Goal: Complete application form

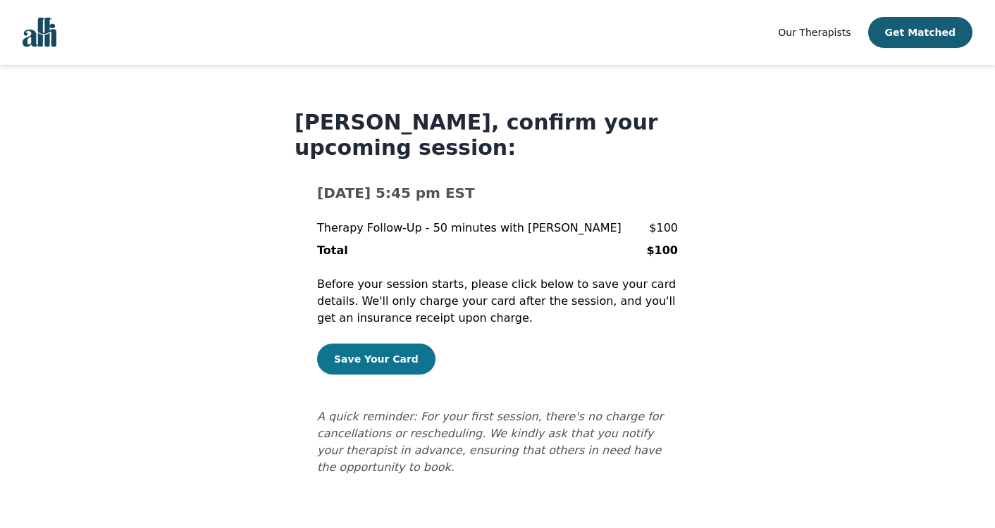
click at [393, 347] on button "Save Your Card" at bounding box center [376, 359] width 118 height 31
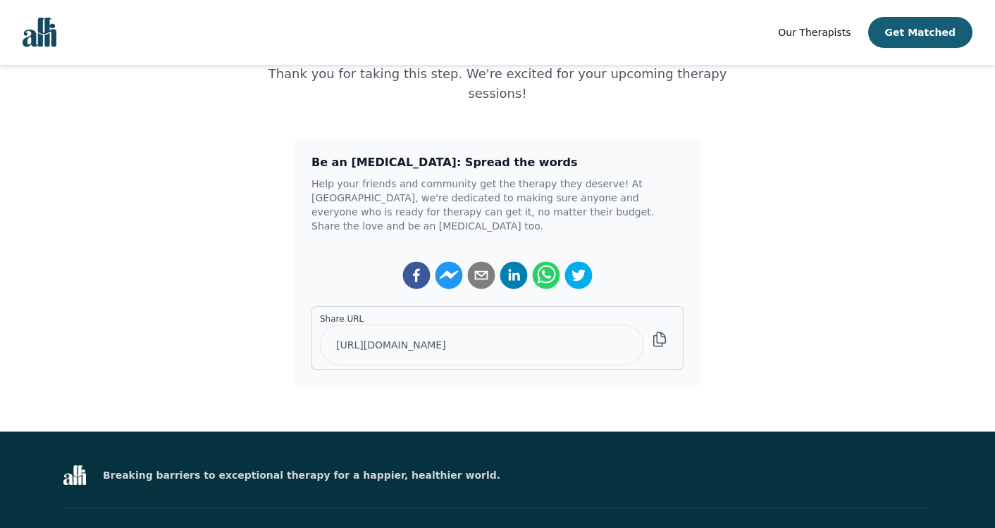
scroll to position [260, 0]
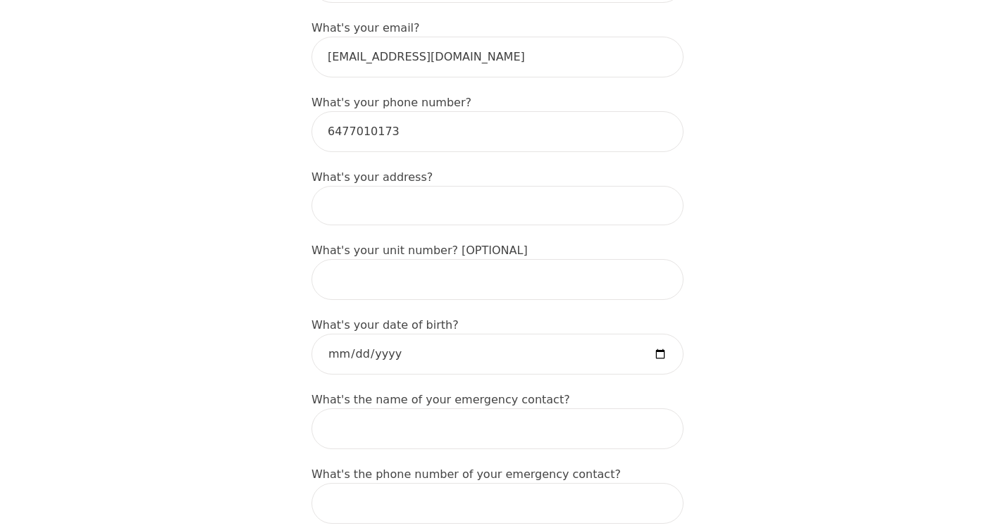
scroll to position [493, 0]
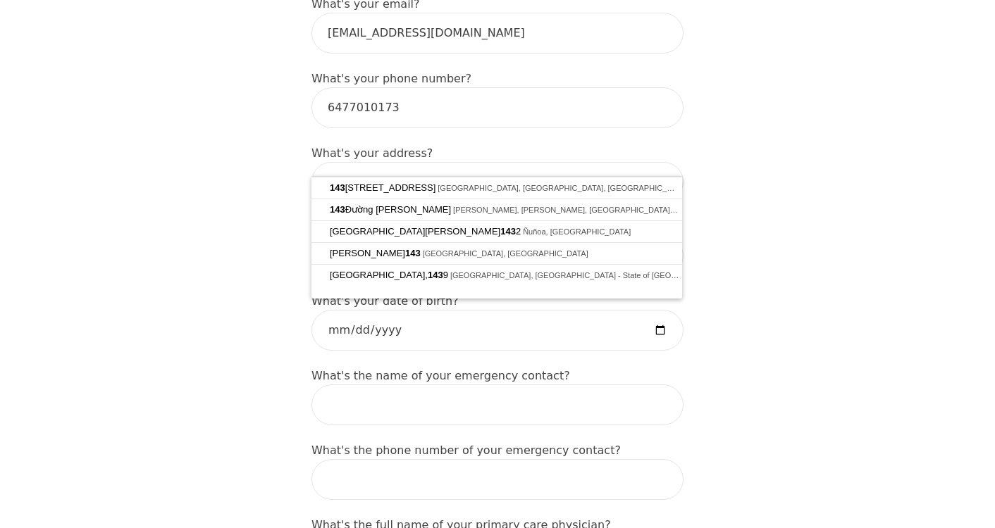
type input "1438"
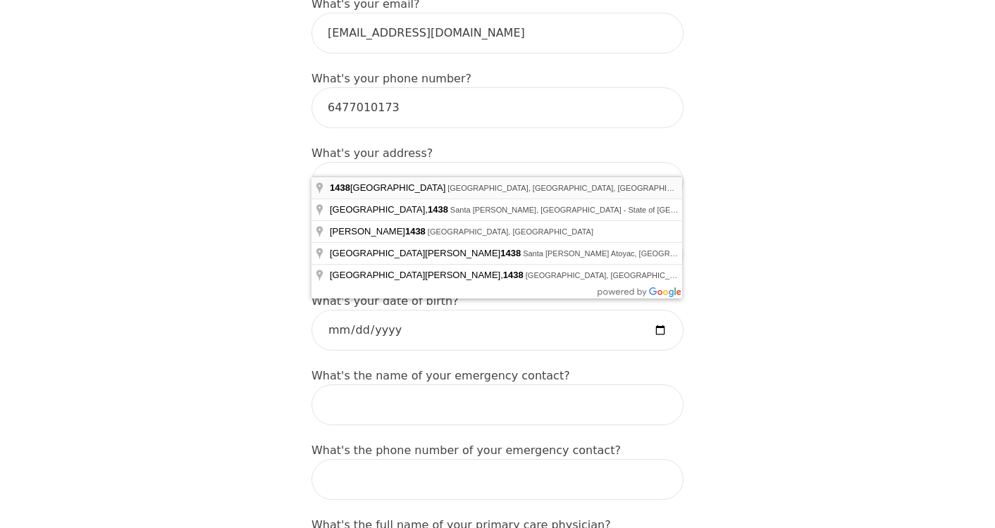
type input "[PERSON_NAME]"
type input "[STREET_ADDRESS]"
type input "[PERSON_NAME]"
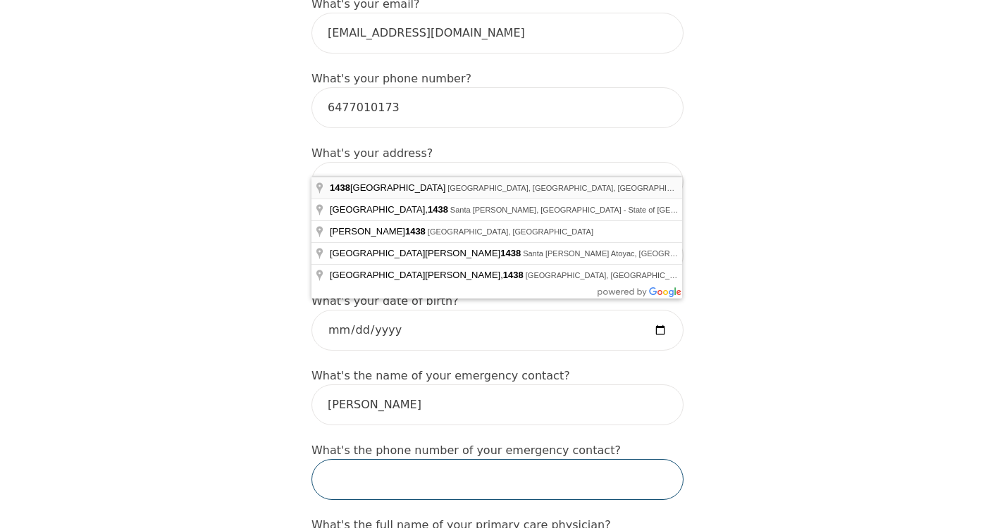
type input "6477010173"
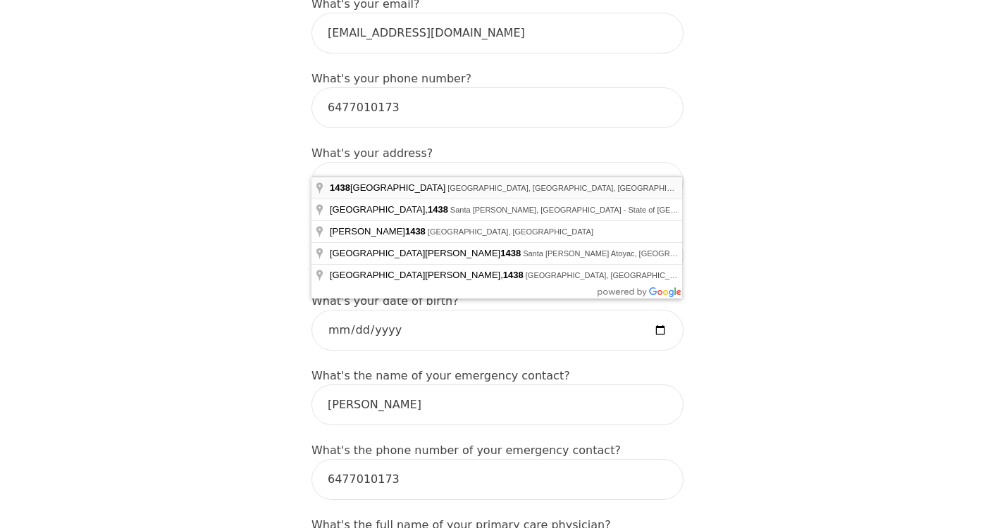
type input "[STREET_ADDRESS]"
type input "[PERSON_NAME]"
type input "6477010173"
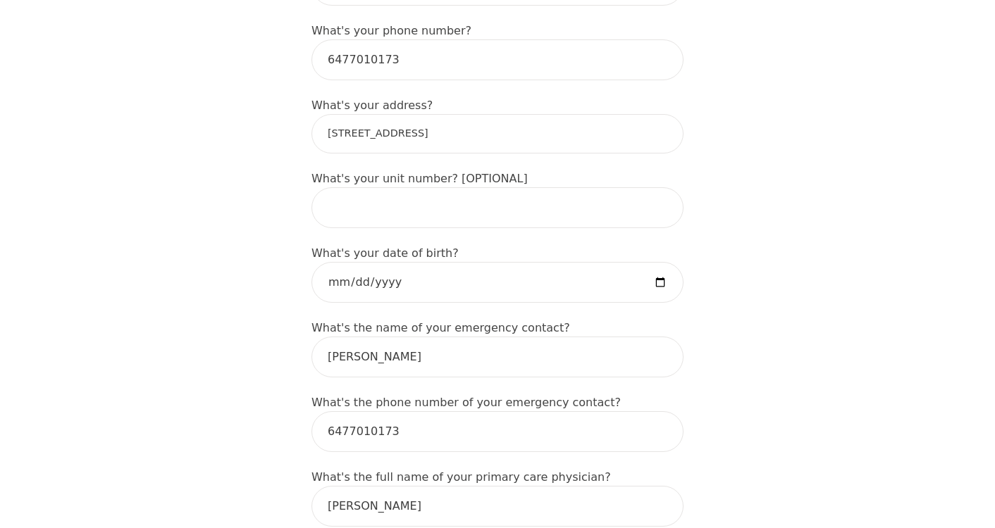
scroll to position [555, 0]
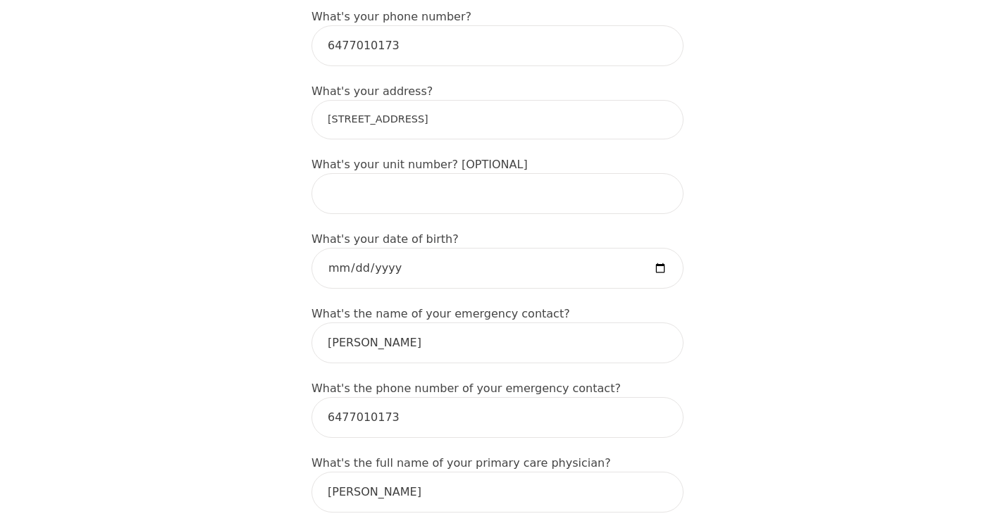
click at [555, 100] on input "1438 Liberty Rd, Eldersburg, MD 21784, USA" at bounding box center [497, 119] width 372 height 39
type input "1438 Garnet Ave, Mississauga, ON L5G 4C6, Canada"
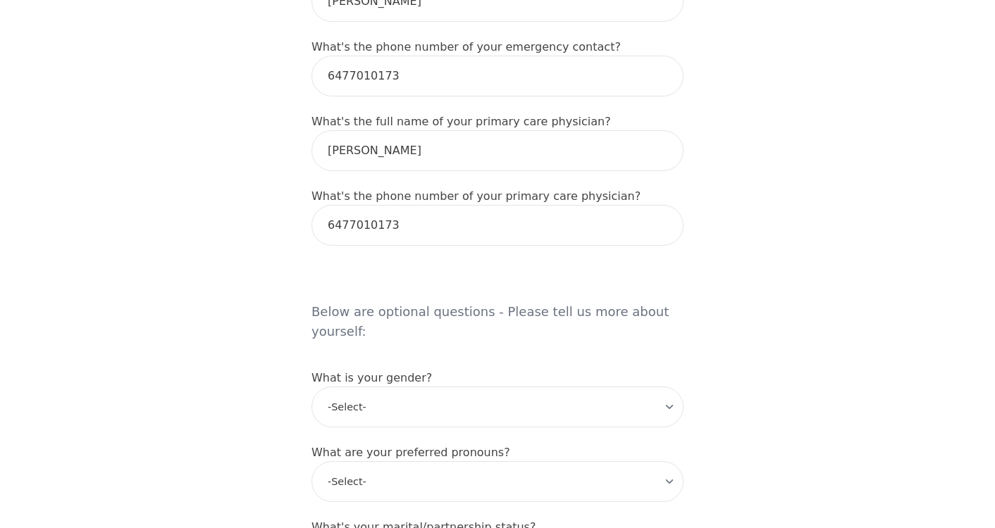
scroll to position [899, 0]
click at [552, 203] on input "6477010173" at bounding box center [497, 223] width 372 height 41
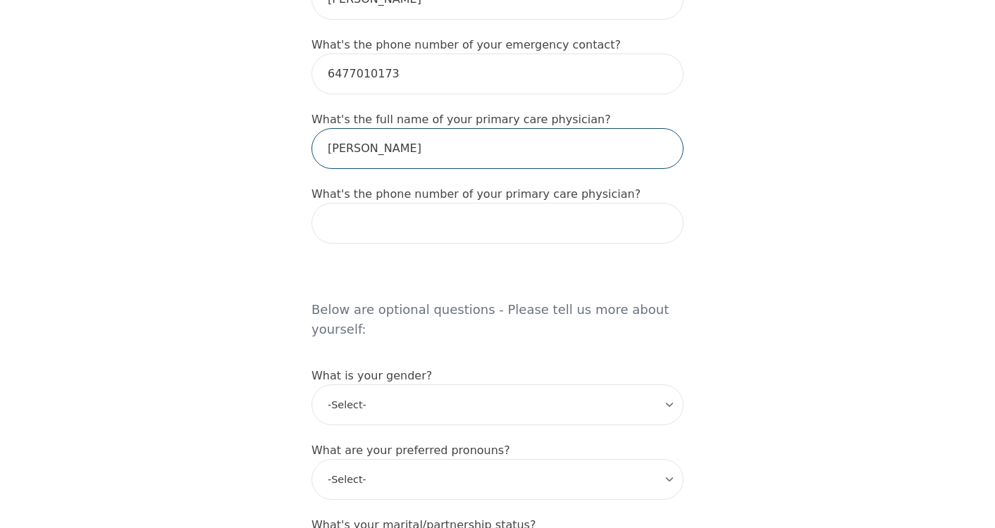
click at [546, 136] on input "Diana" at bounding box center [497, 148] width 372 height 41
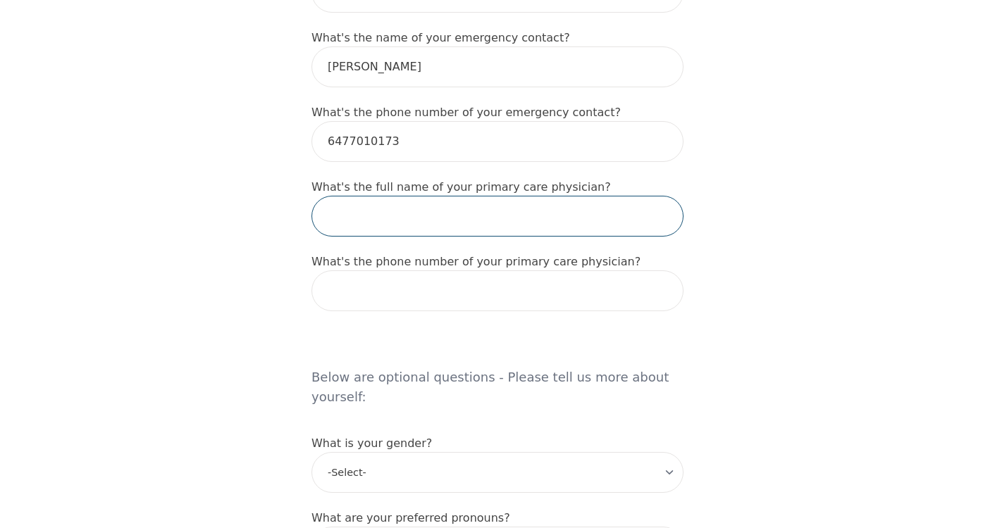
scroll to position [815, 0]
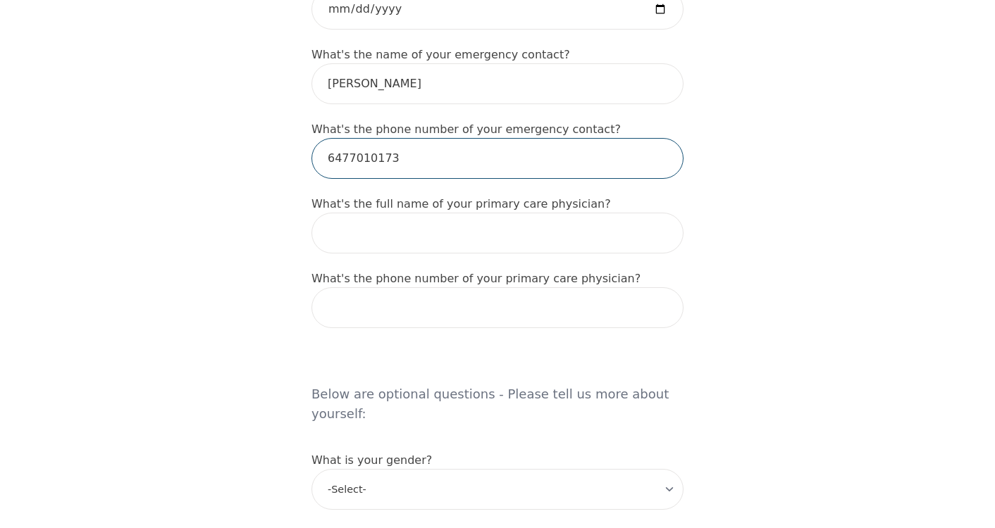
click at [488, 138] on input "6477010173" at bounding box center [497, 158] width 372 height 41
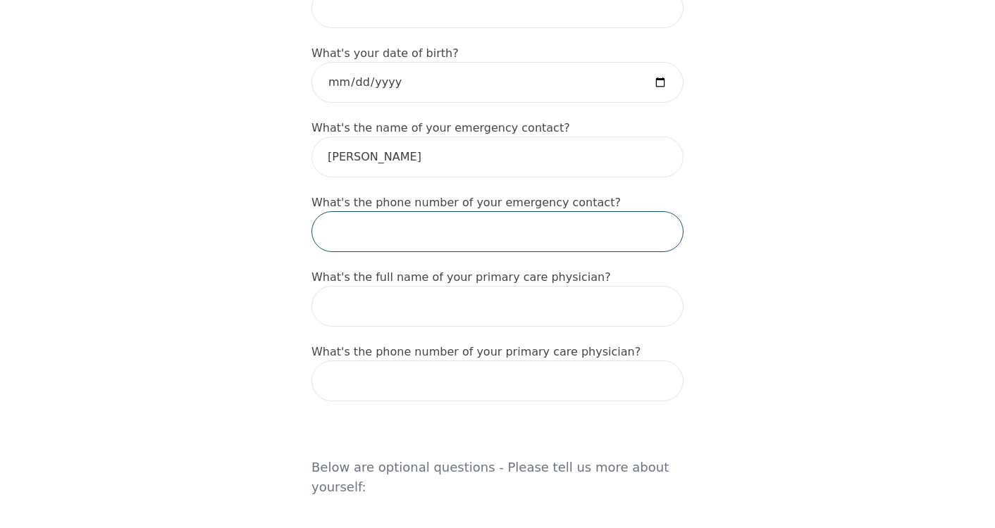
scroll to position [703, 0]
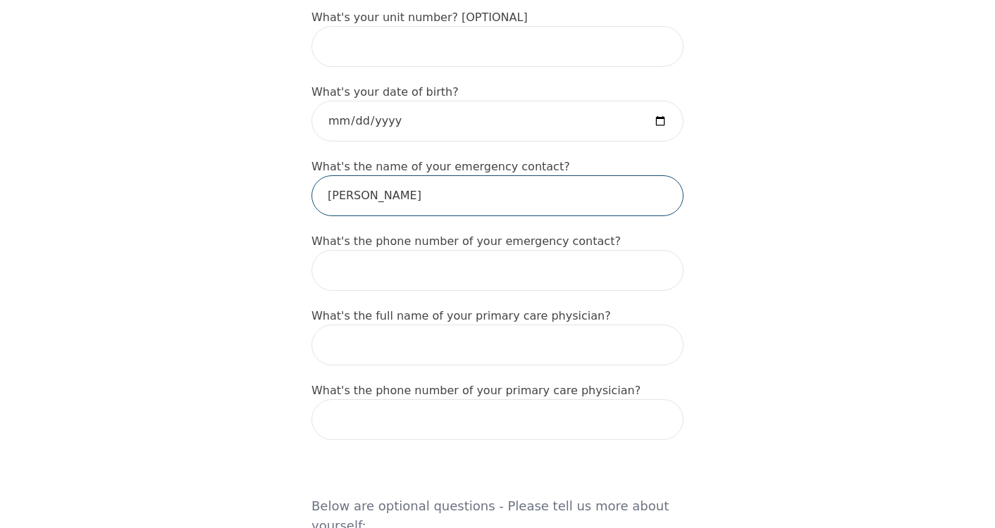
click at [452, 175] on input "Diana" at bounding box center [497, 195] width 372 height 41
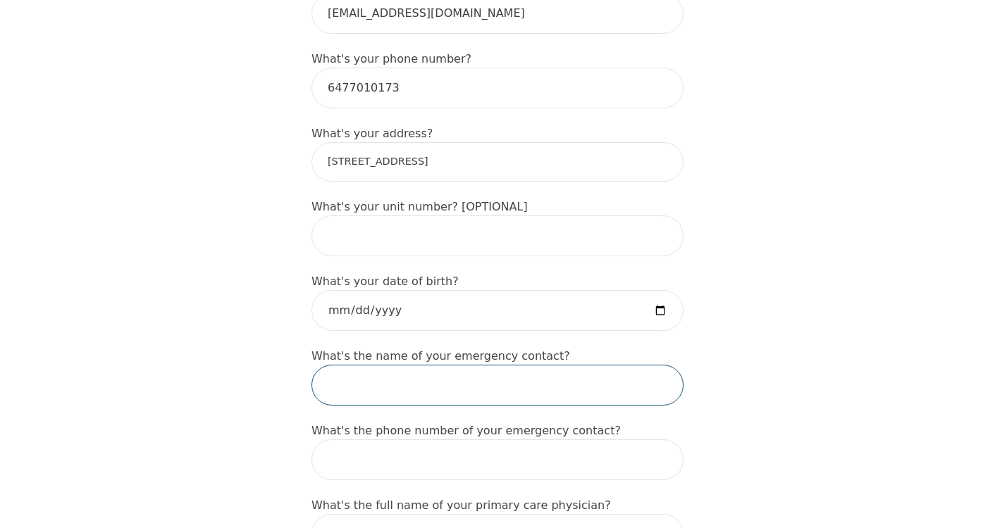
scroll to position [505, 0]
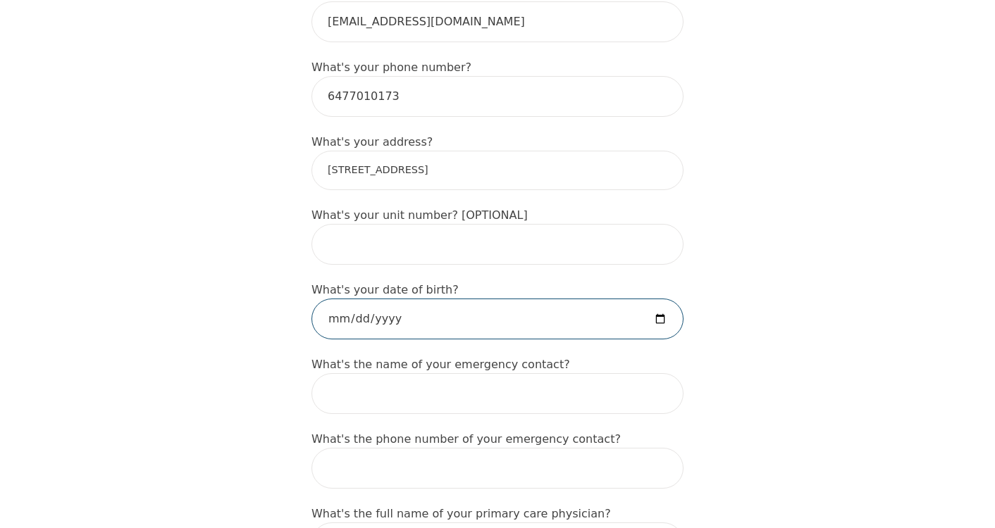
click at [418, 299] on input "date" at bounding box center [497, 319] width 372 height 41
click at [376, 299] on input "date" at bounding box center [497, 319] width 372 height 41
click at [392, 299] on input "date" at bounding box center [497, 319] width 372 height 41
type input "2001-10-17"
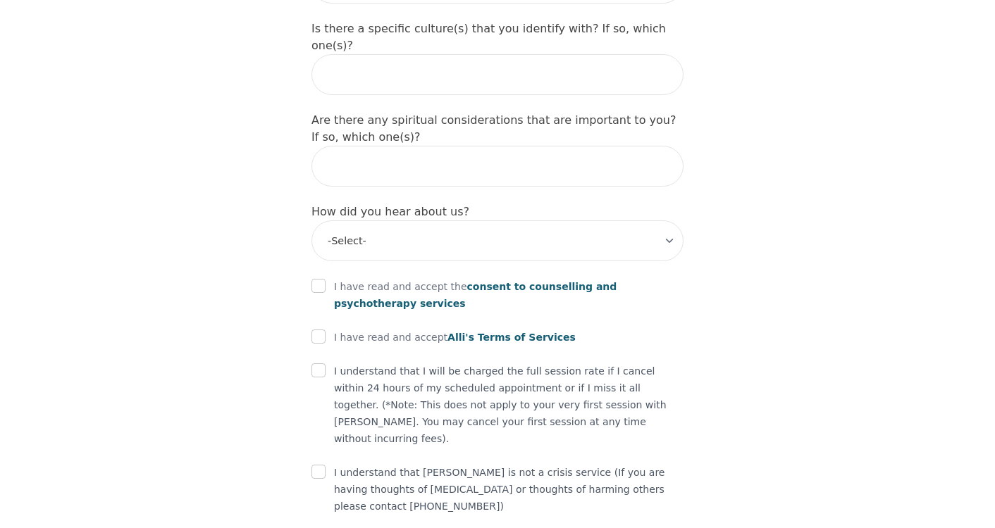
scroll to position [1619, 0]
click at [322, 280] on input "checkbox" at bounding box center [318, 287] width 14 height 14
checkbox input "true"
click at [321, 330] on input "checkbox" at bounding box center [318, 337] width 14 height 14
checkbox input "true"
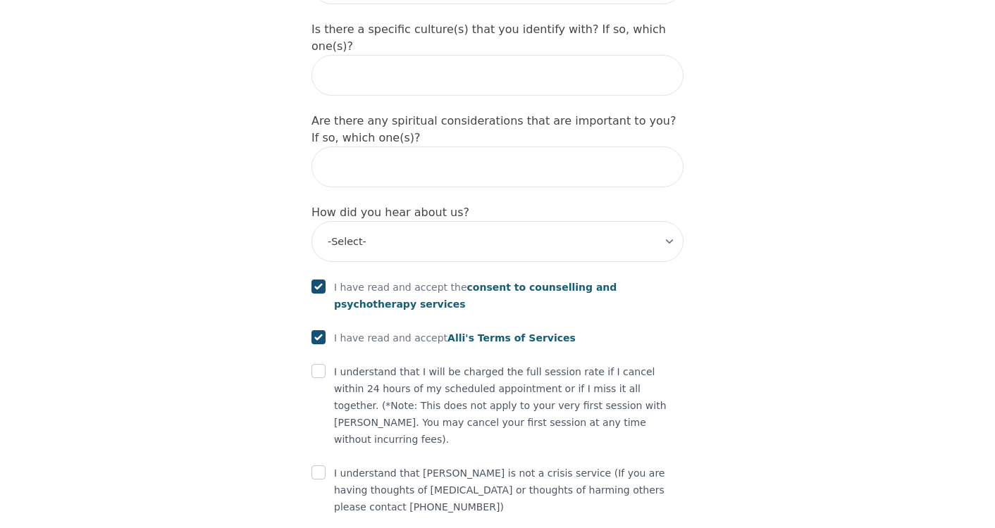
click at [316, 364] on input "checkbox" at bounding box center [318, 371] width 14 height 14
checkbox input "true"
click at [320, 466] on input "checkbox" at bounding box center [318, 473] width 14 height 14
checkbox input "true"
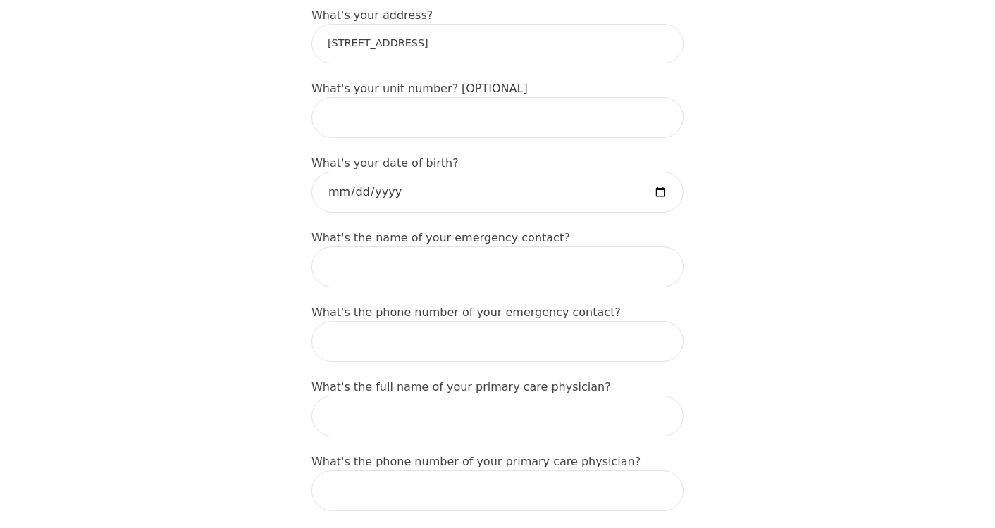
scroll to position [633, 0]
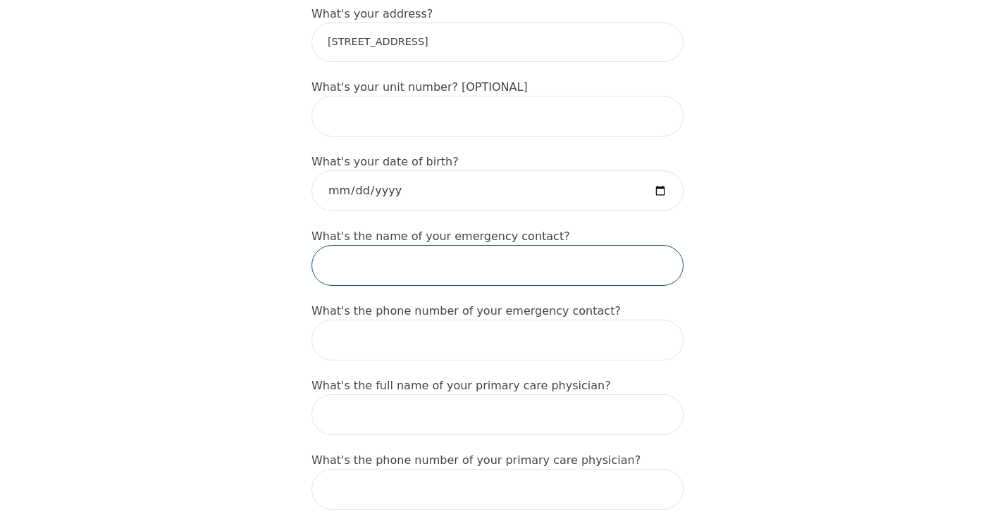
click at [495, 245] on input "text" at bounding box center [497, 265] width 372 height 41
type input "Emily"
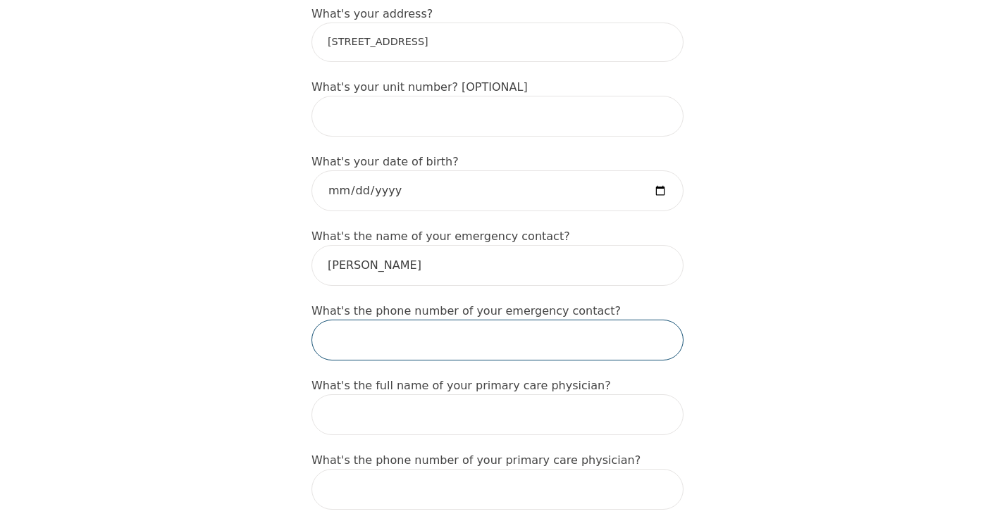
click at [502, 320] on input "tel" at bounding box center [497, 340] width 372 height 41
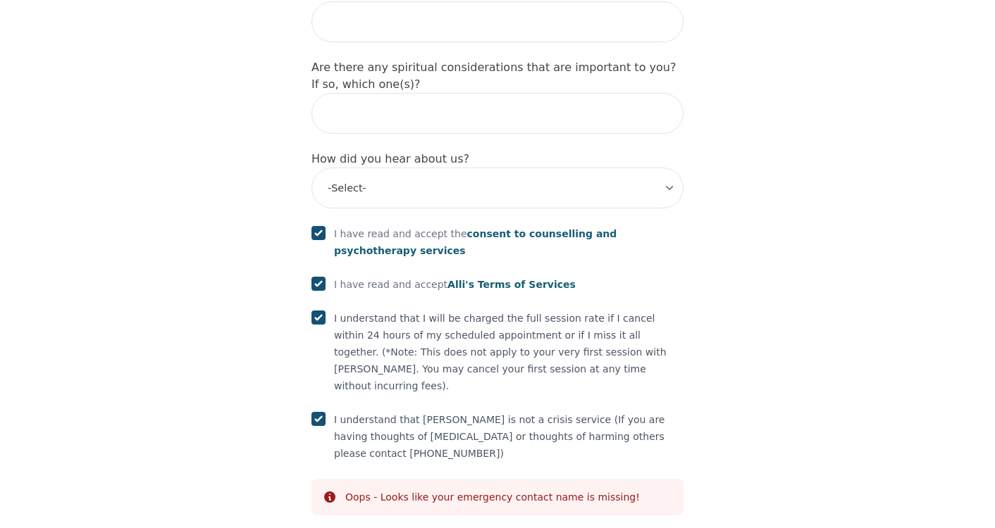
type input "4164192292"
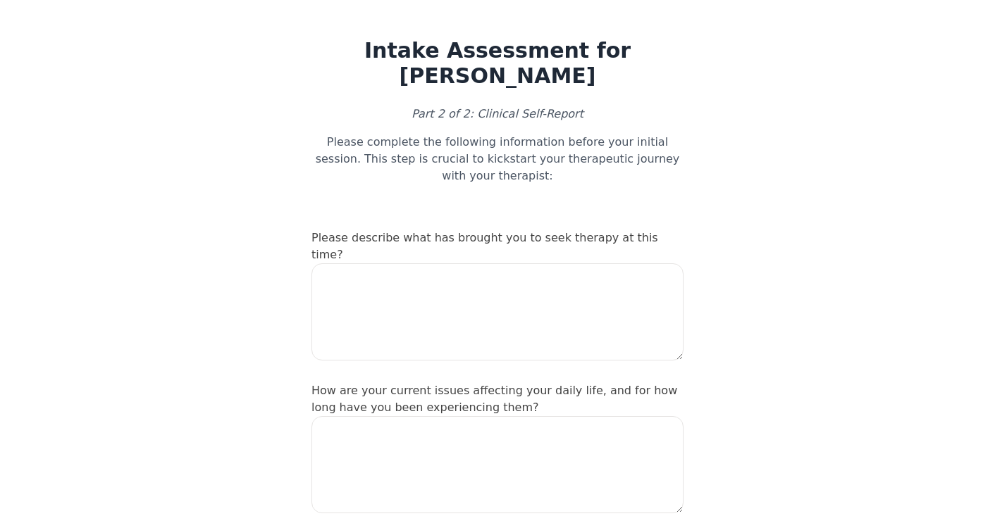
scroll to position [19, 0]
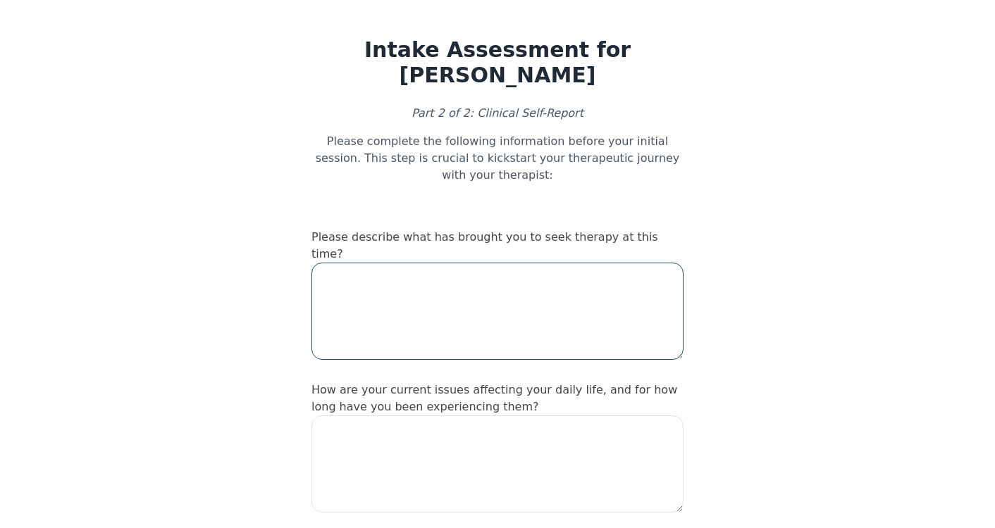
click at [528, 263] on textarea at bounding box center [497, 311] width 372 height 97
type textarea "N"
type textarea "M"
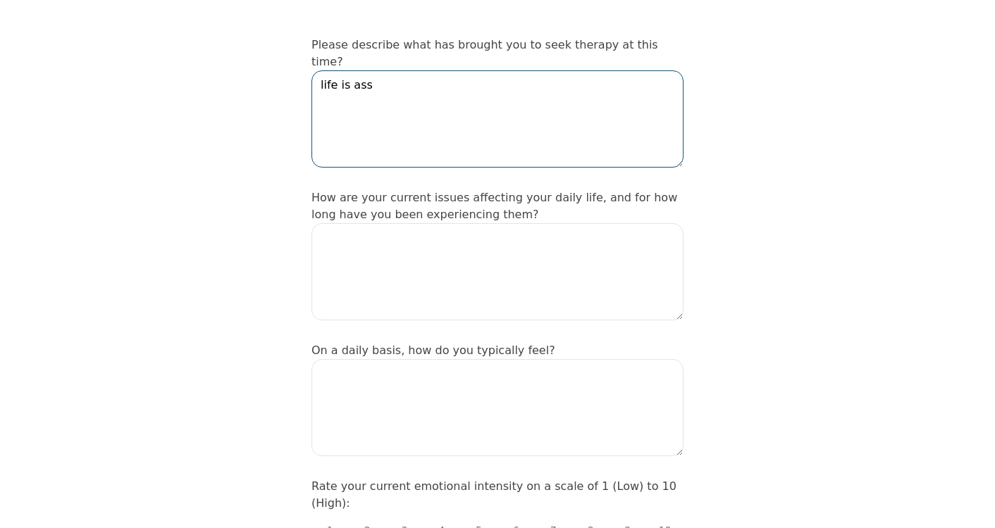
scroll to position [218, 0]
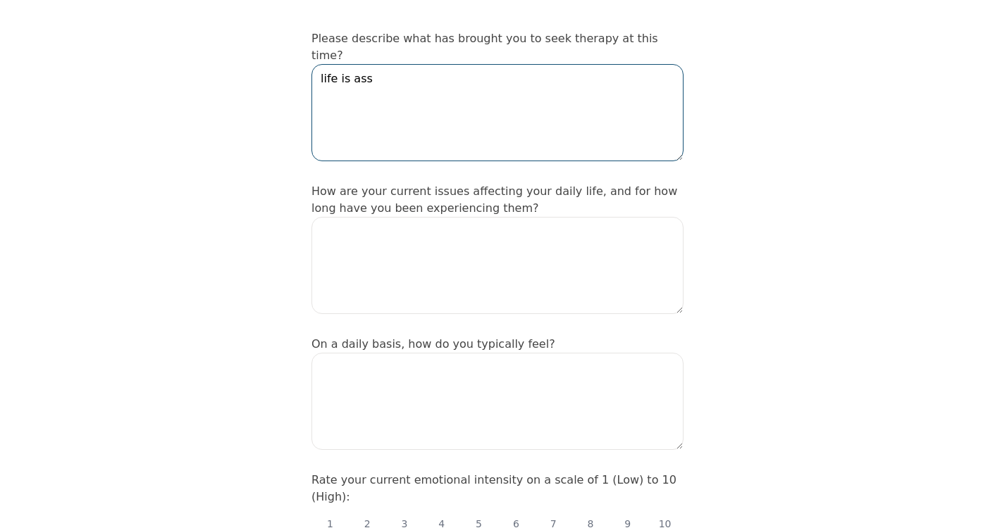
type textarea "life is ass"
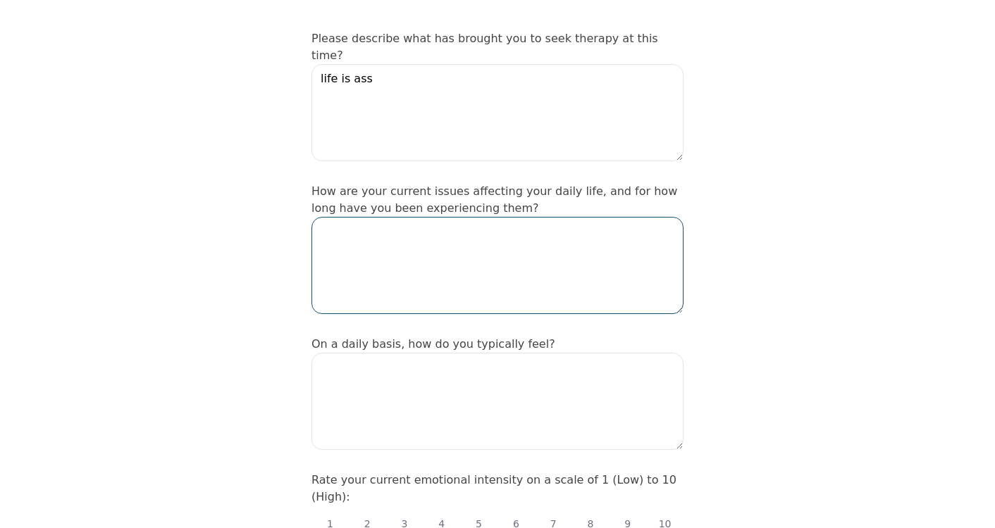
click at [420, 234] on textarea at bounding box center [497, 265] width 372 height 97
type textarea "L"
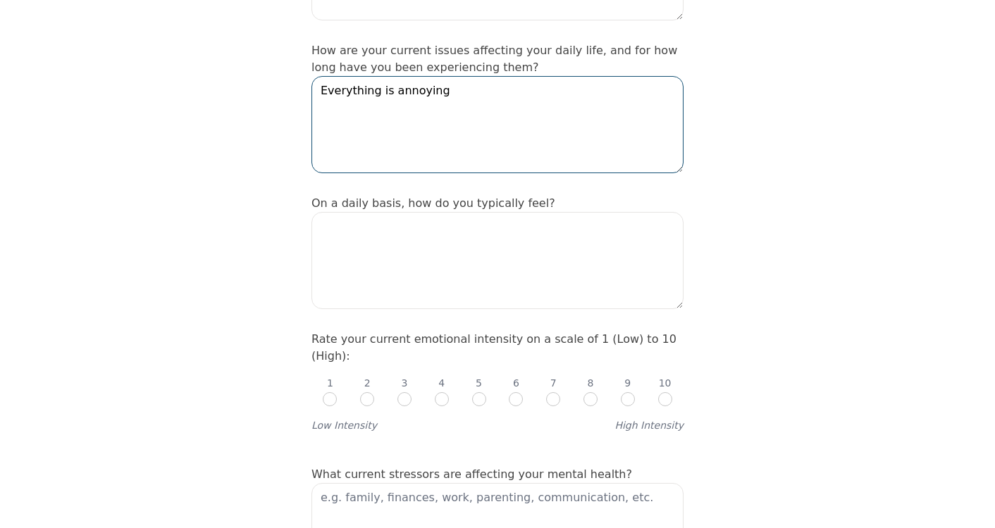
scroll to position [386, 0]
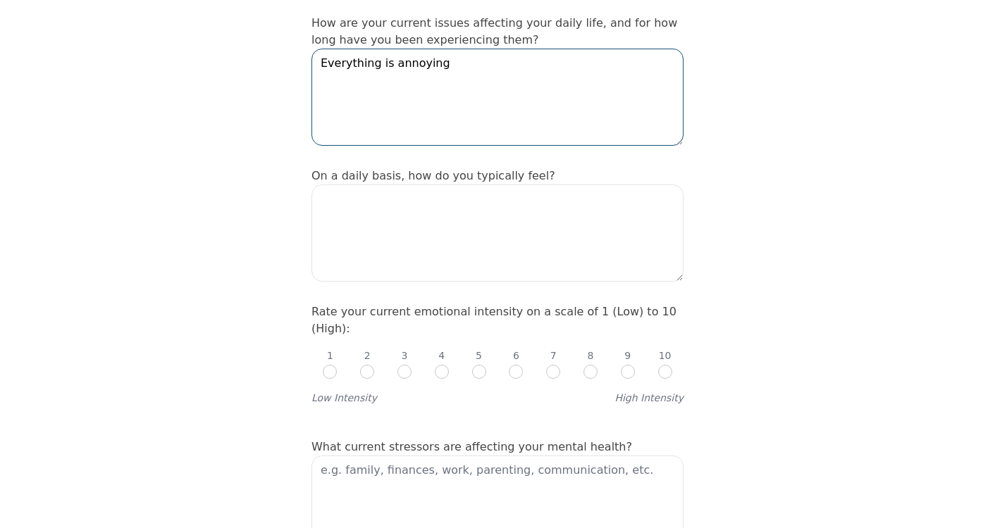
type textarea "Everything is annoying"
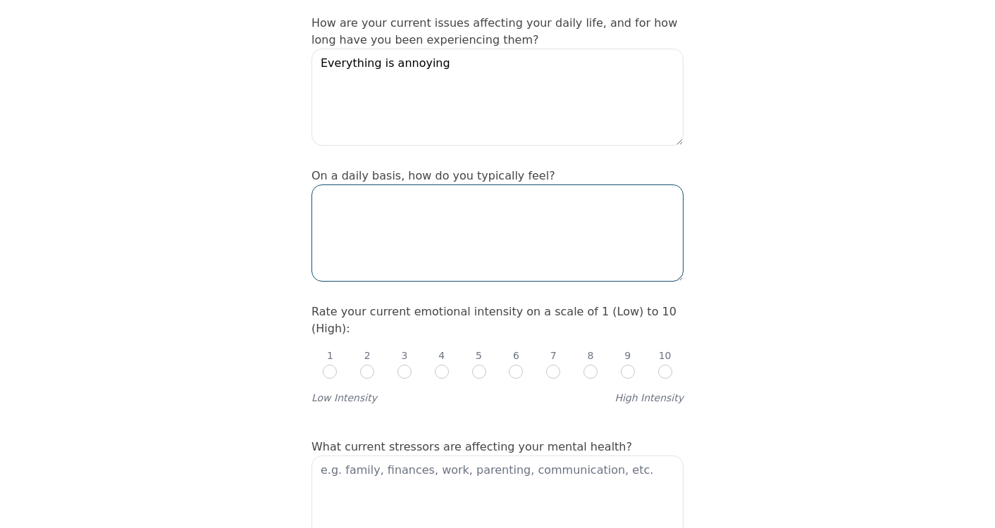
click at [410, 185] on textarea at bounding box center [497, 233] width 372 height 97
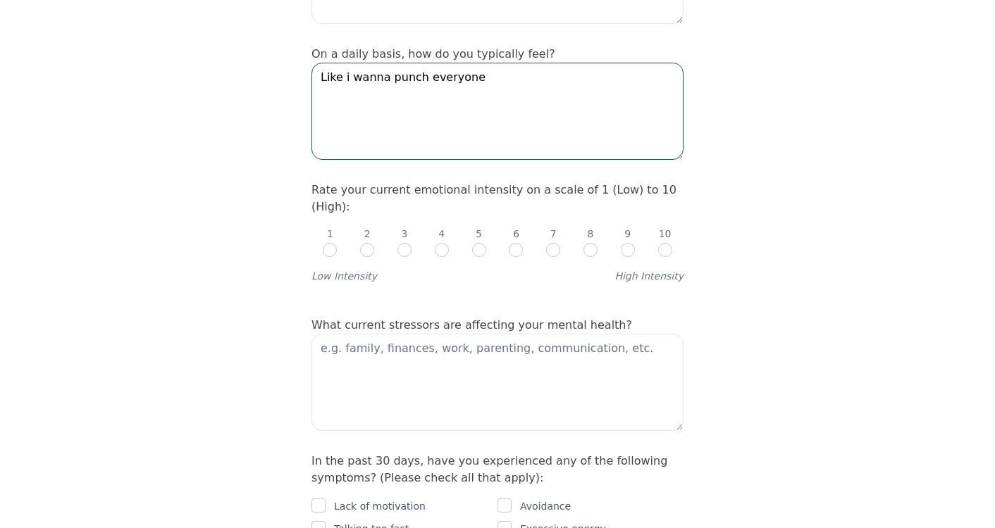
scroll to position [509, 0]
type textarea "Like i wanna punch everyone"
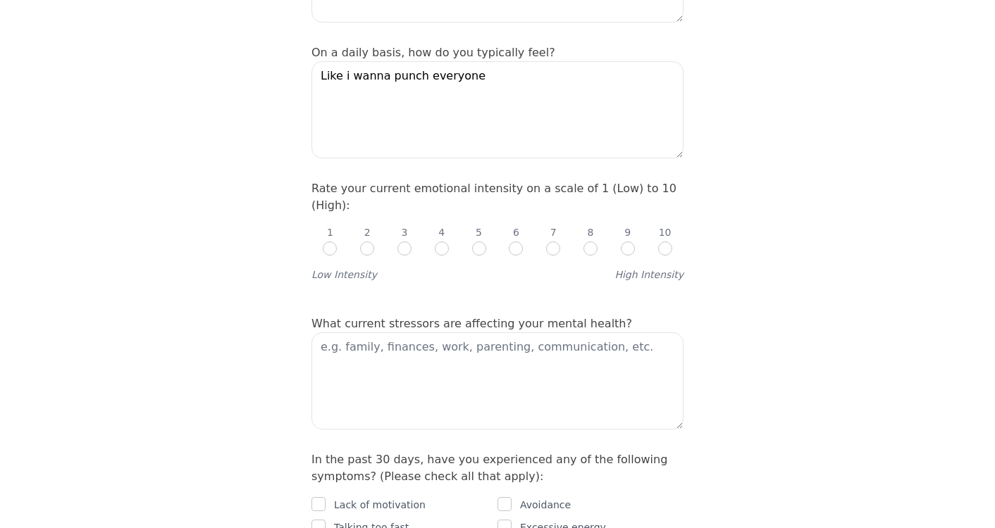
click at [588, 242] on input "radio" at bounding box center [590, 249] width 14 height 14
radio input "true"
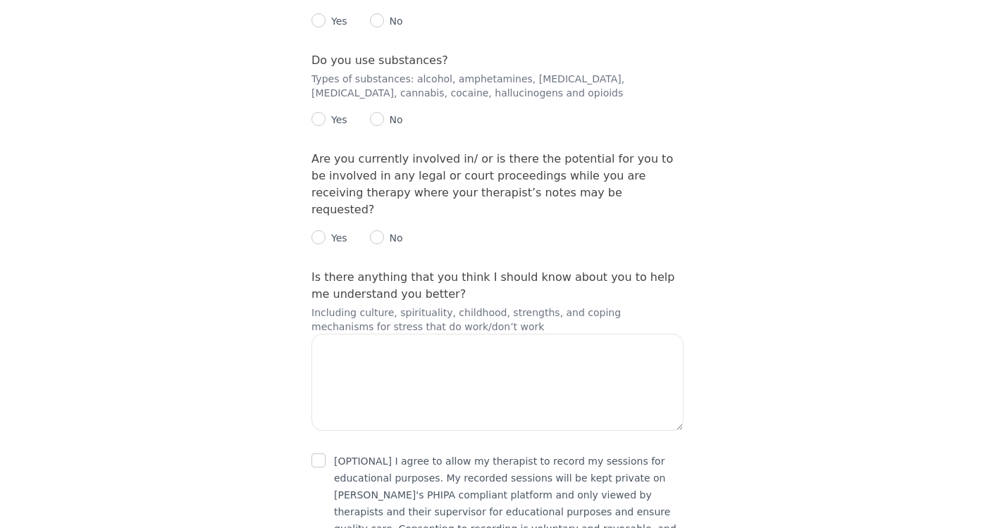
scroll to position [2082, 0]
click at [319, 455] on input "checkbox" at bounding box center [318, 462] width 14 height 14
checkbox input "true"
